Goal: Check status: Check status

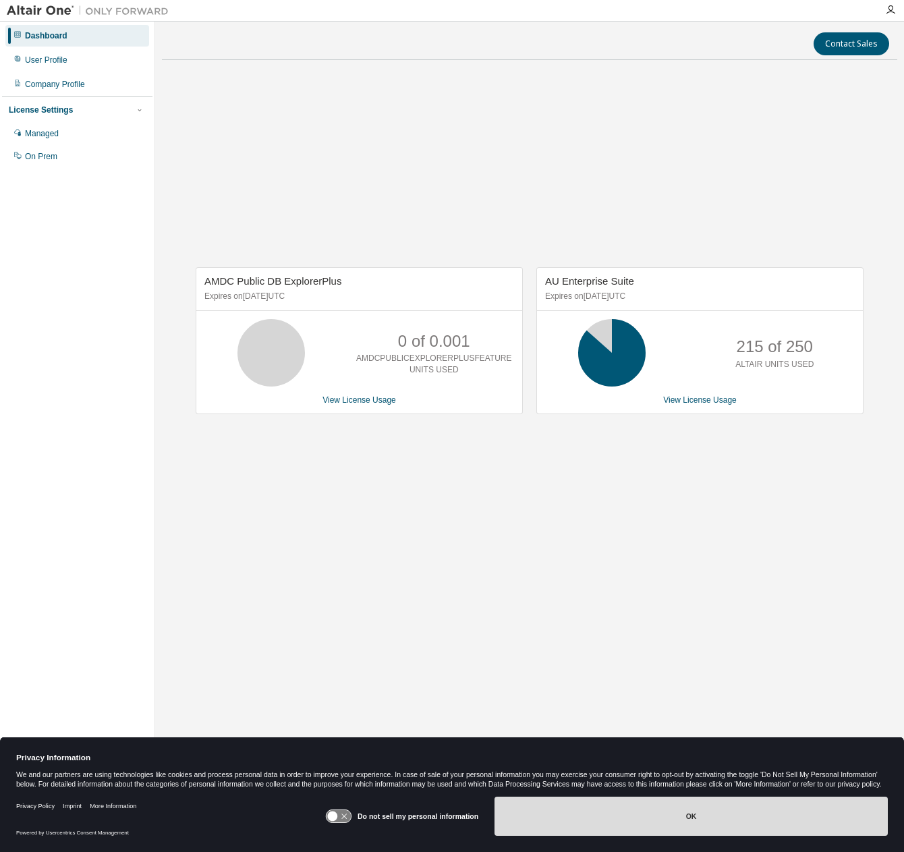
click at [706, 821] on button "OK" at bounding box center [690, 815] width 393 height 39
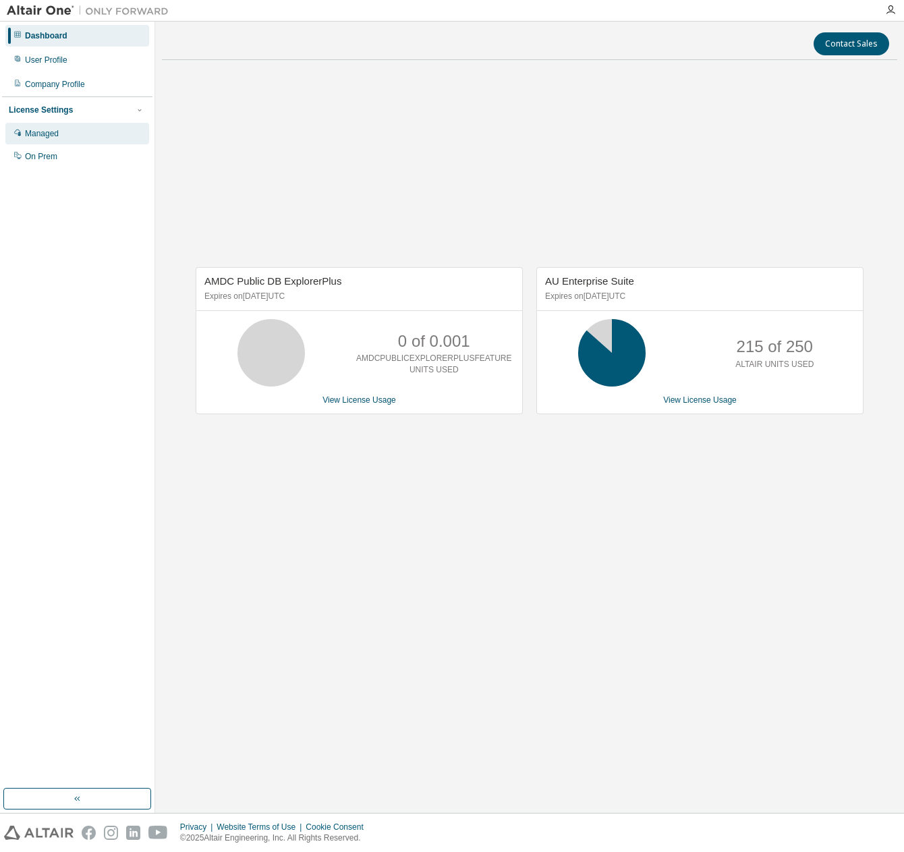
click at [62, 140] on div "Managed" at bounding box center [77, 134] width 144 height 22
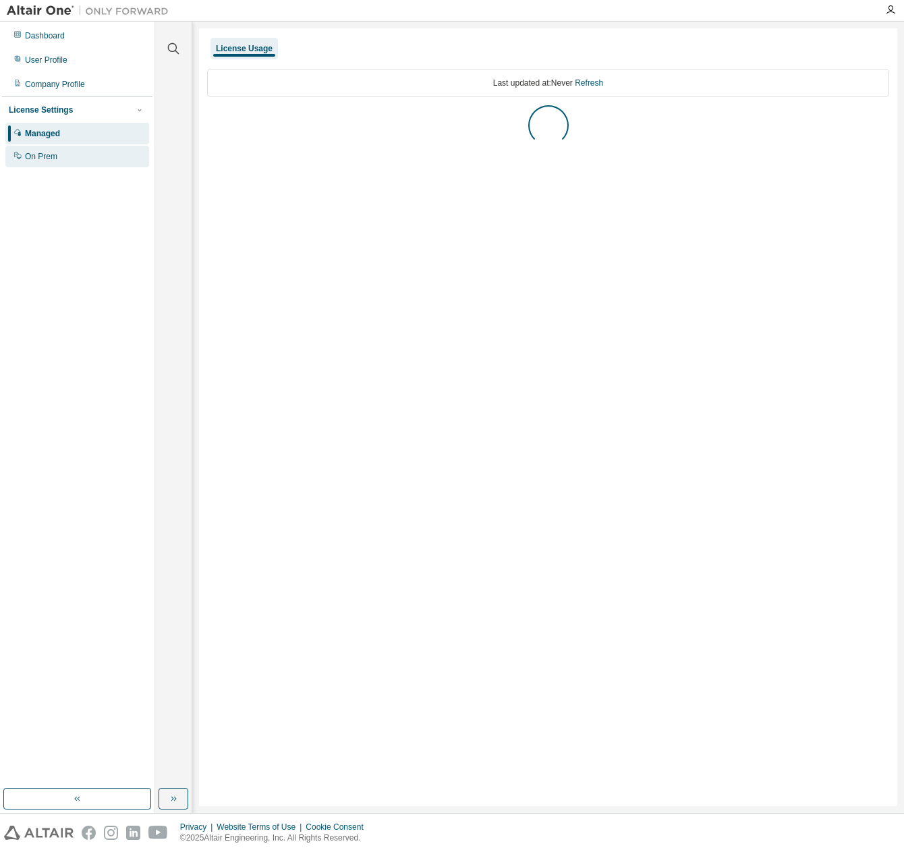
click at [69, 163] on div "On Prem" at bounding box center [77, 157] width 144 height 22
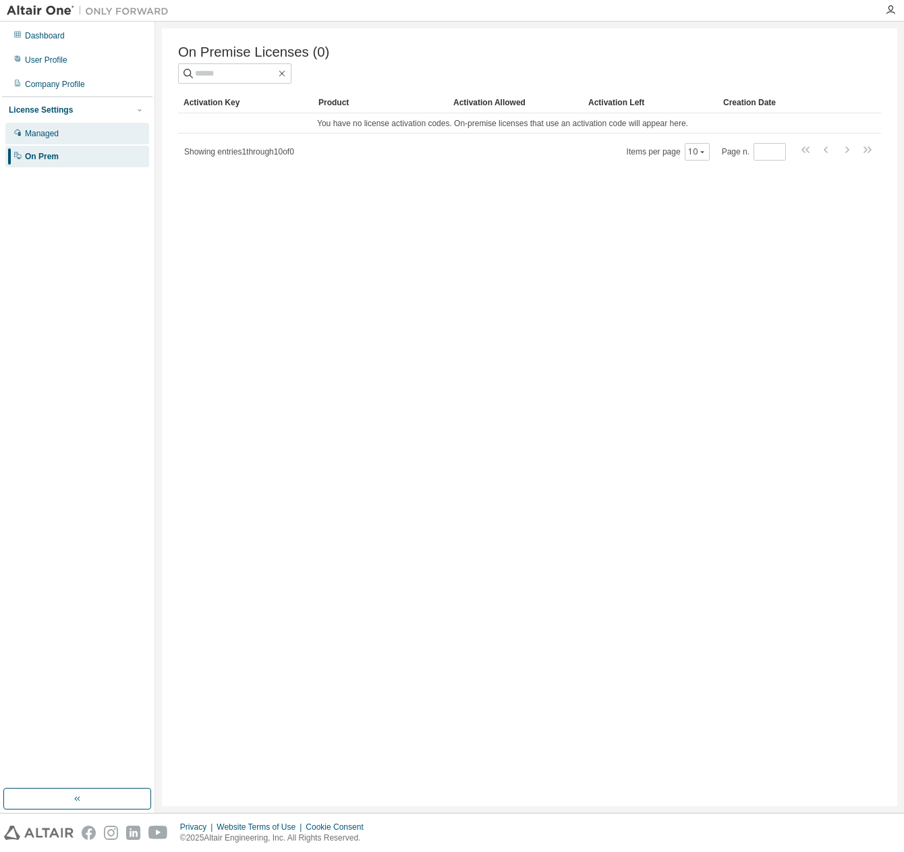
click at [70, 123] on div "Managed" at bounding box center [77, 134] width 144 height 22
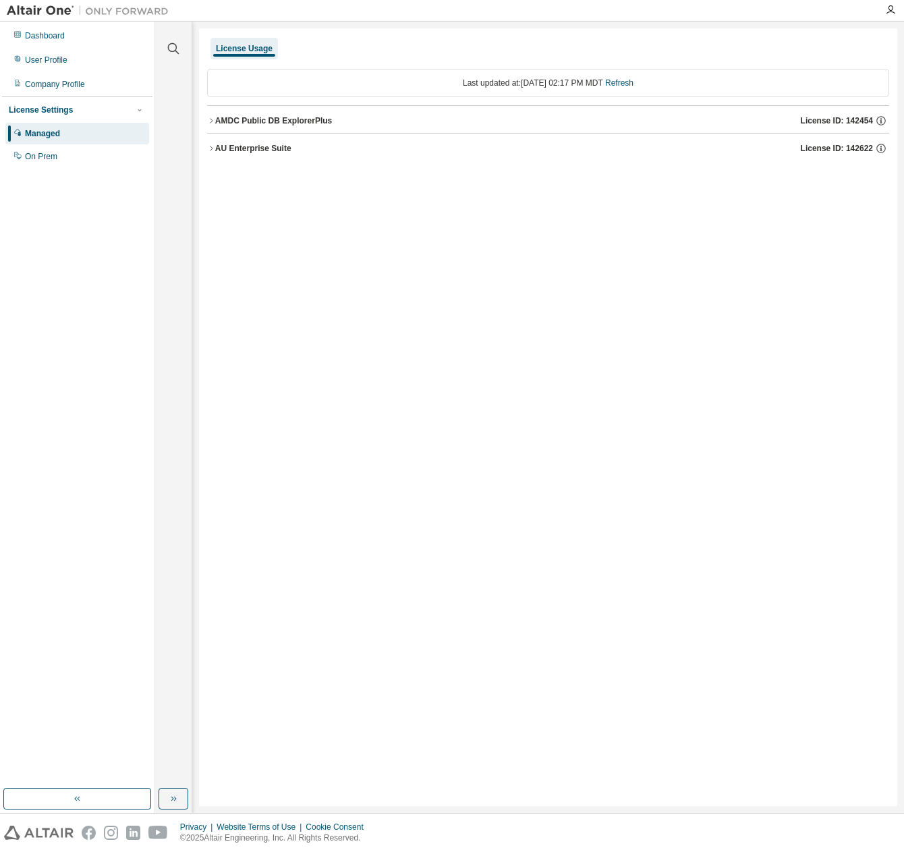
click at [250, 152] on div "AU Enterprise Suite" at bounding box center [253, 148] width 76 height 11
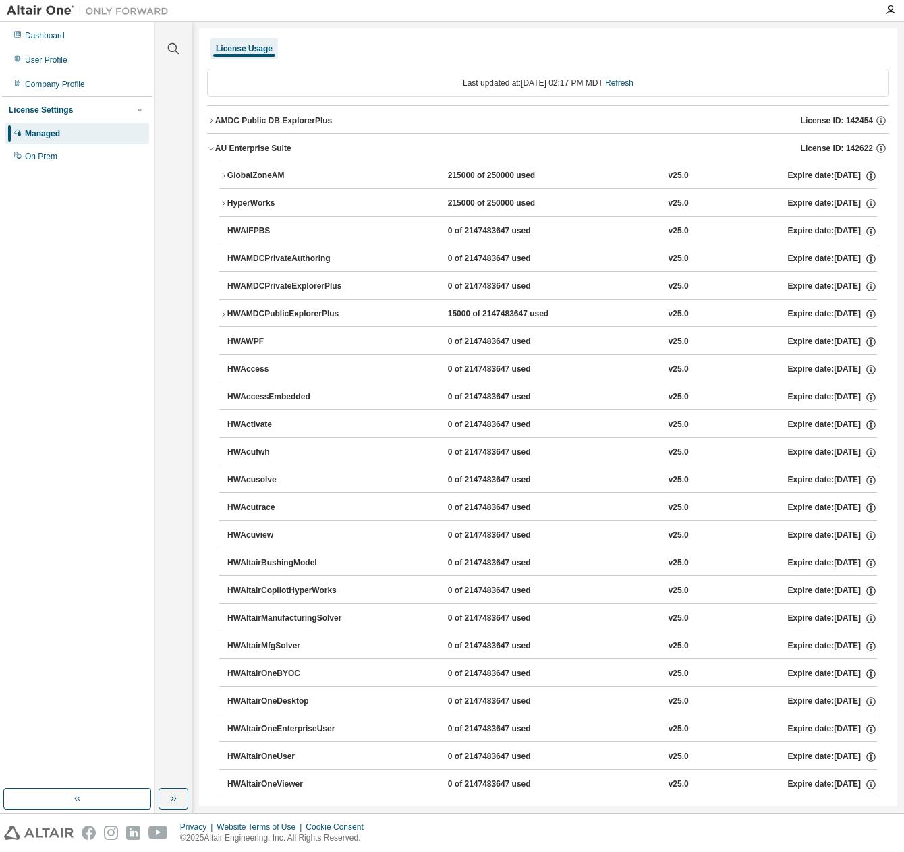
click at [247, 177] on div "GlobalZoneAM" at bounding box center [287, 176] width 121 height 12
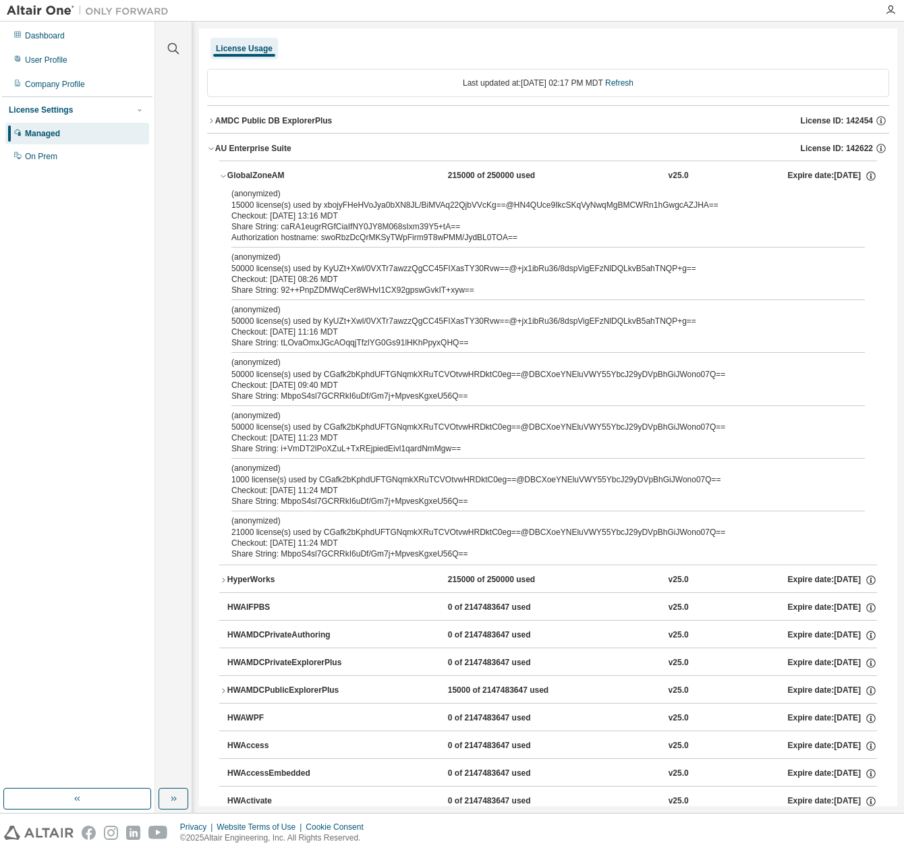
click at [316, 209] on div "(anonymized) 15000 license(s) used by xbojyFHeHVoJya0bXN8JL/BiMVAq22QjbVVcKg==@…" at bounding box center [531, 199] width 601 height 22
click at [392, 241] on div "Authorization hostname: swoRbzDcQrMKSyTWpFirm9T8wPMM/JydBL0TOA==" at bounding box center [531, 237] width 601 height 11
click at [239, 574] on div "HyperWorks" at bounding box center [287, 580] width 121 height 12
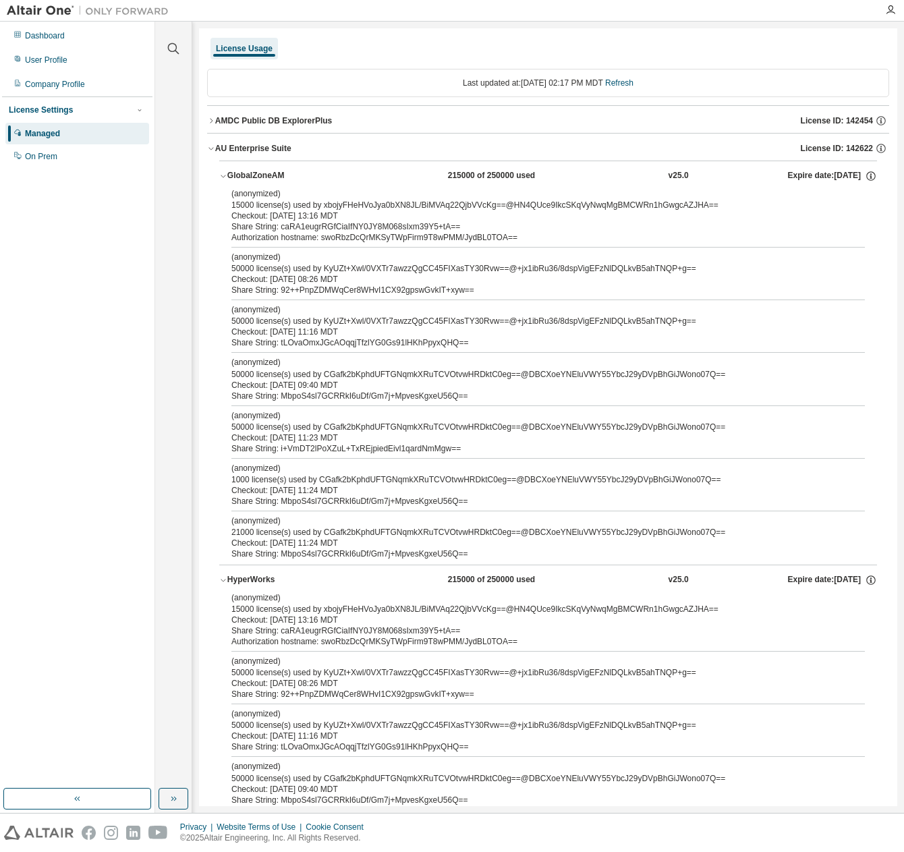
click at [239, 574] on div "HyperWorks" at bounding box center [287, 580] width 121 height 12
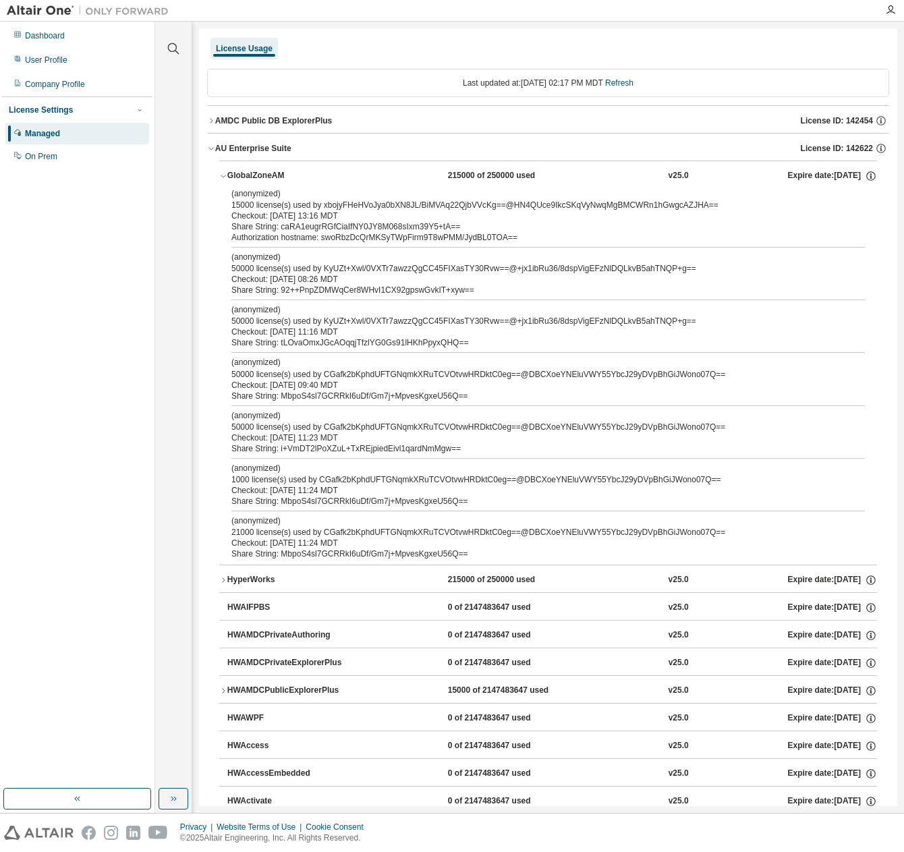
click at [245, 181] on div "GlobalZoneAM" at bounding box center [287, 176] width 121 height 12
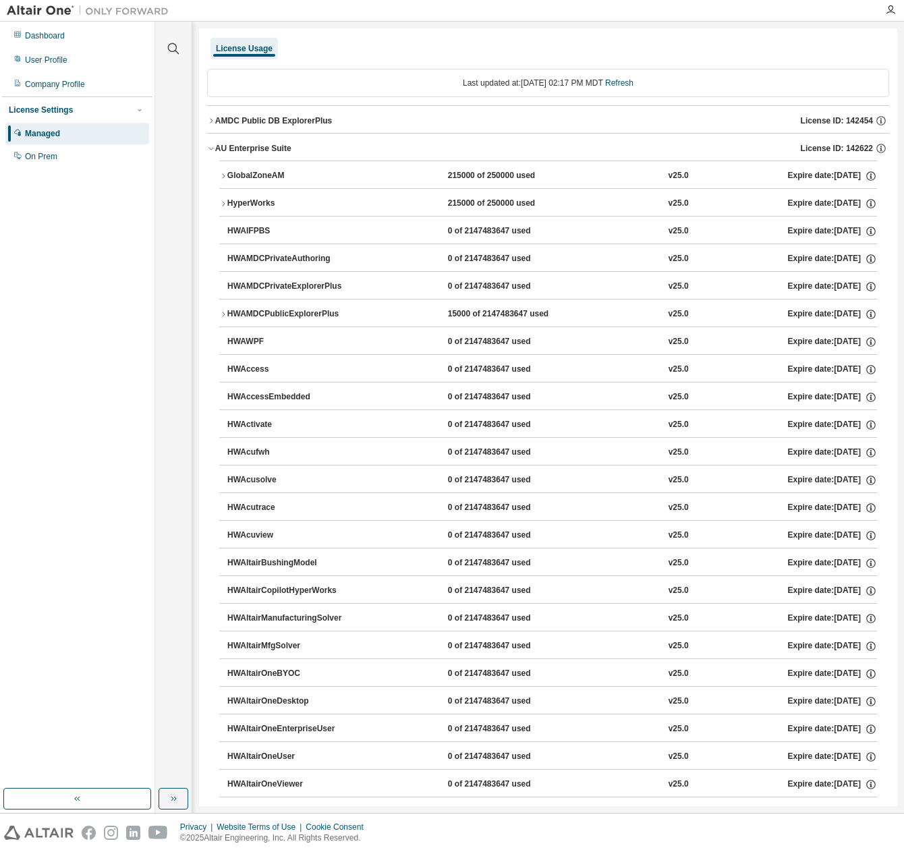
click at [225, 150] on div "AU Enterprise Suite" at bounding box center [253, 148] width 76 height 11
